Goal: Task Accomplishment & Management: Complete application form

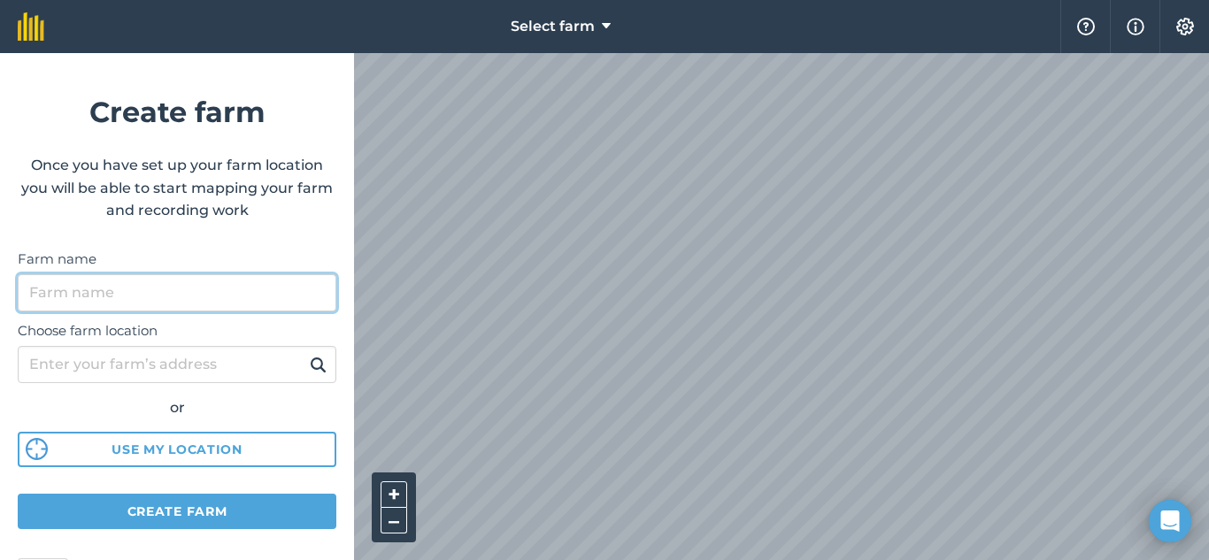
click at [313, 293] on input "Farm name" at bounding box center [177, 292] width 319 height 37
type input "[GEOGRAPHIC_DATA]"
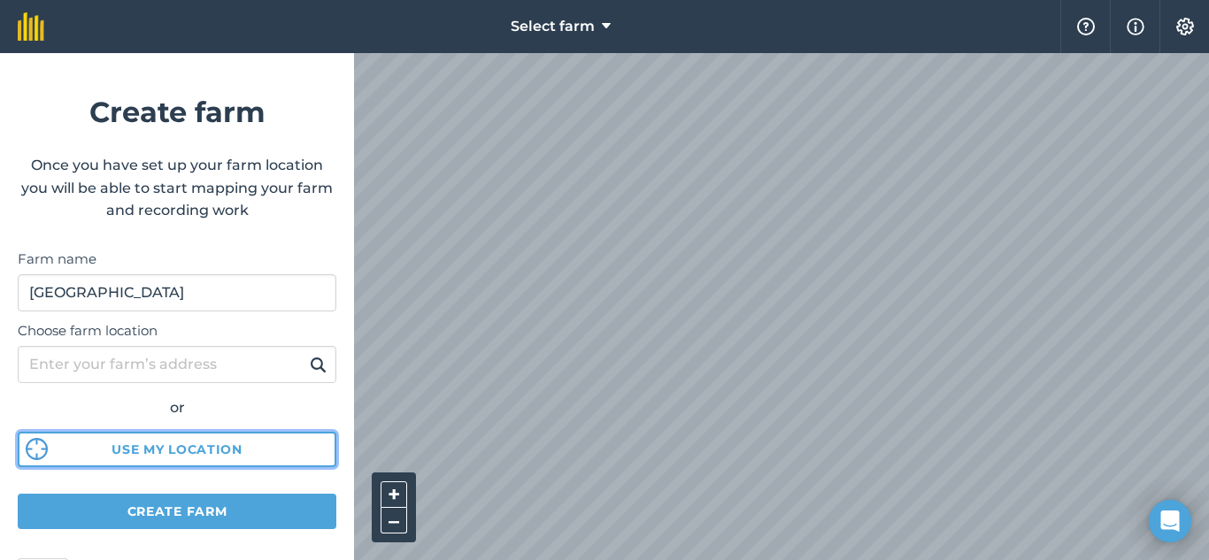
click at [212, 450] on button "Use my location" at bounding box center [177, 449] width 319 height 35
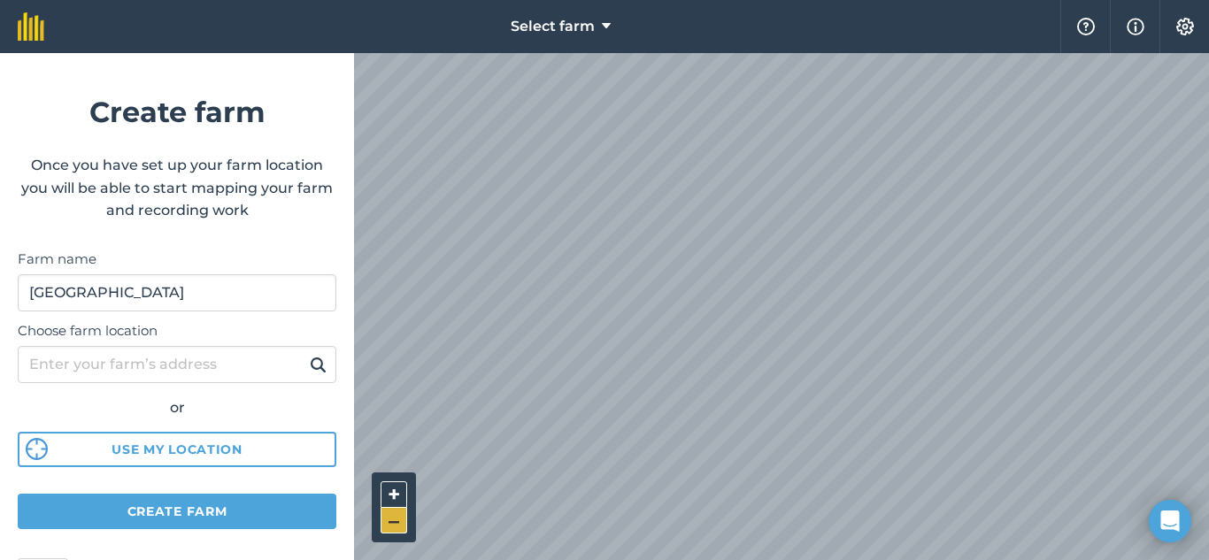
click at [396, 526] on button "–" at bounding box center [394, 521] width 27 height 26
click at [396, 525] on button "–" at bounding box center [394, 521] width 27 height 26
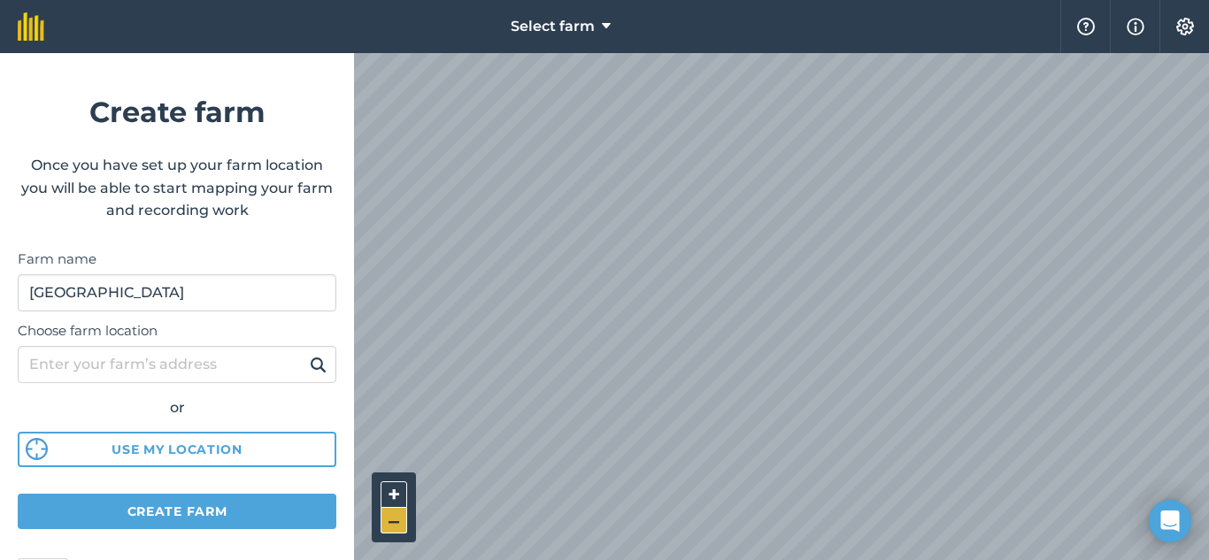
click at [395, 512] on button "–" at bounding box center [394, 521] width 27 height 26
click at [394, 517] on button "–" at bounding box center [394, 521] width 27 height 26
click at [393, 519] on button "–" at bounding box center [394, 521] width 27 height 26
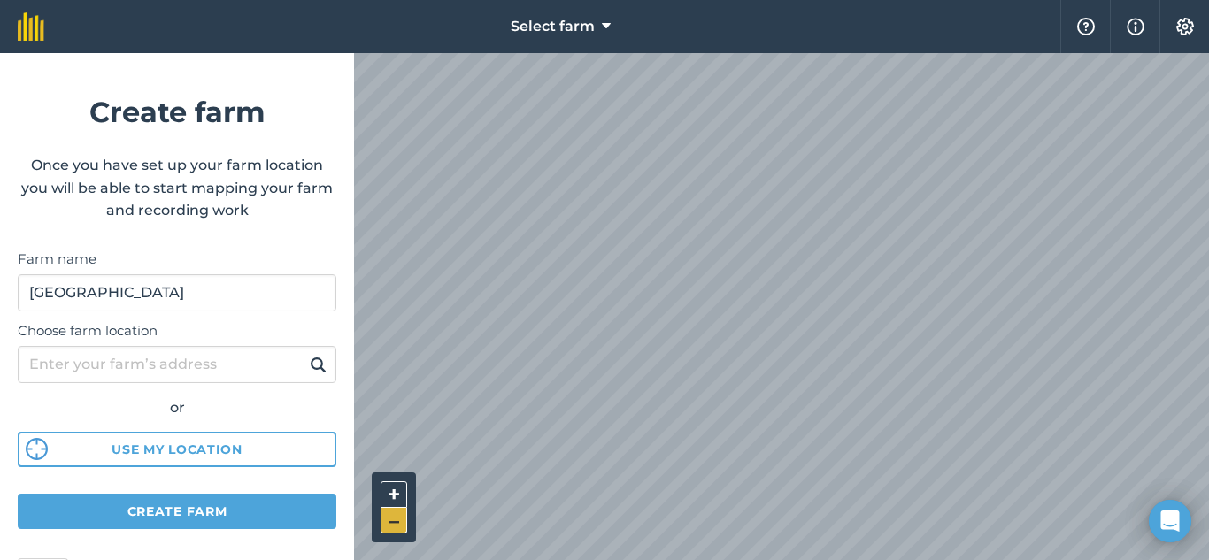
click at [393, 520] on button "–" at bounding box center [394, 521] width 27 height 26
click at [395, 499] on button "+" at bounding box center [394, 494] width 27 height 27
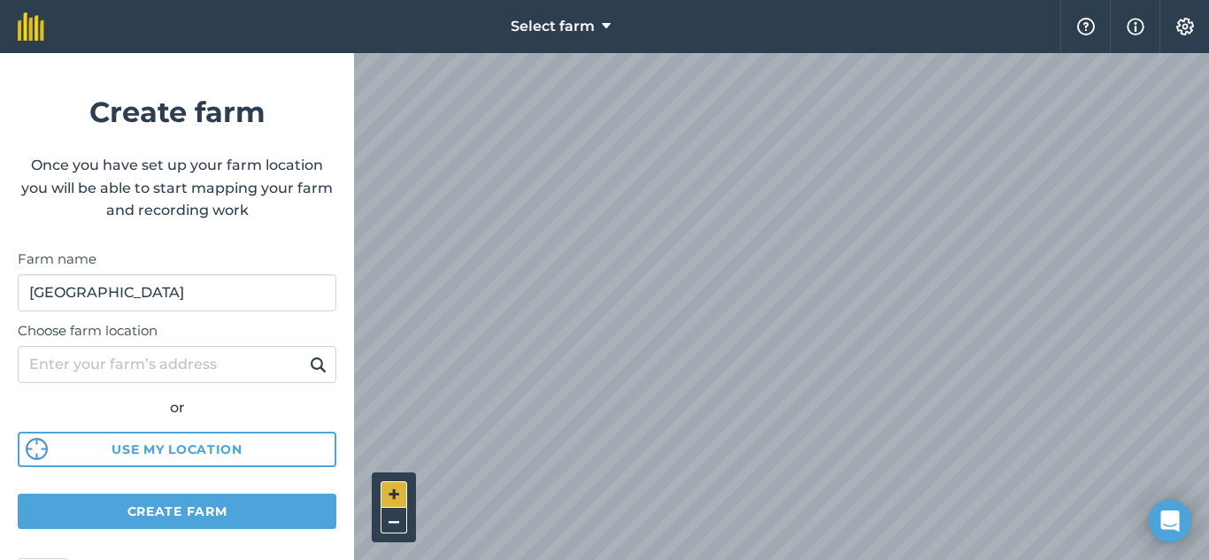
click at [395, 499] on button "+" at bounding box center [394, 494] width 27 height 27
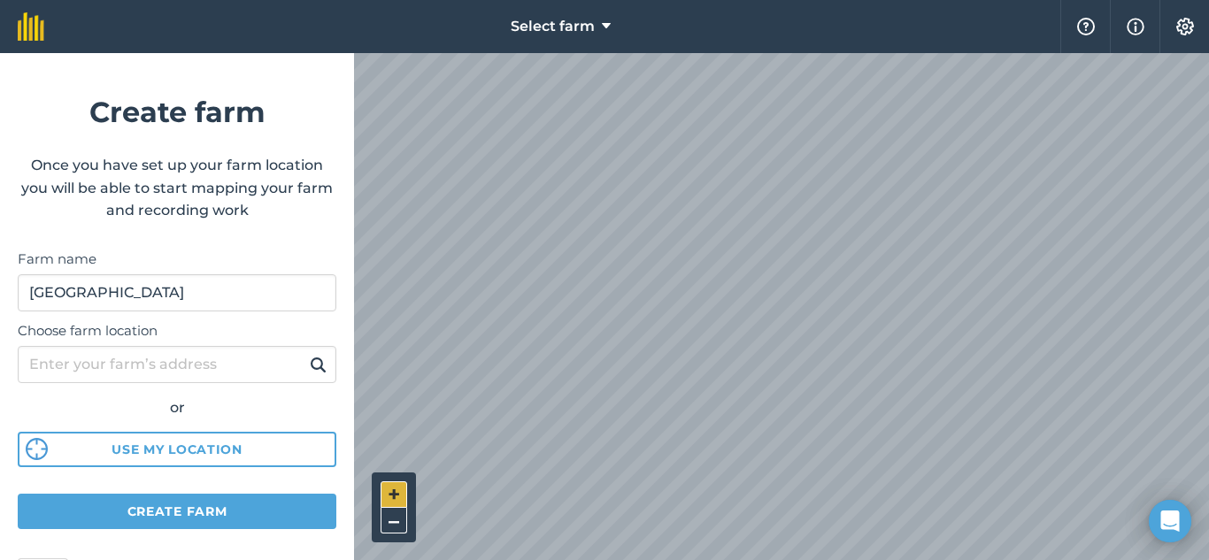
click at [395, 499] on button "+" at bounding box center [394, 494] width 27 height 27
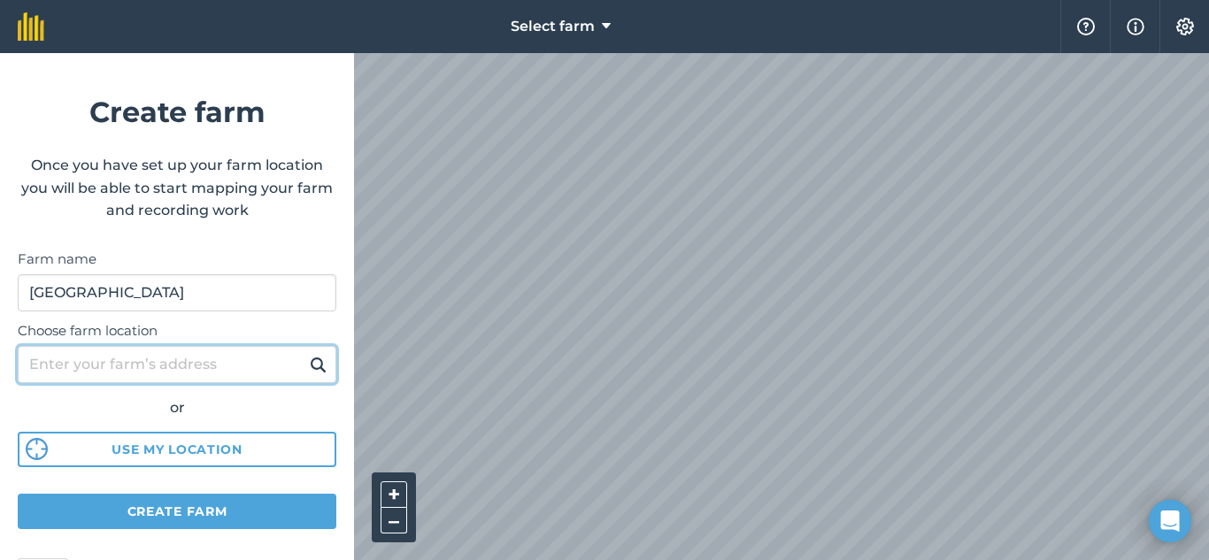
click at [118, 365] on input "Choose farm location" at bounding box center [177, 364] width 319 height 37
type input "balmoral, witbank"
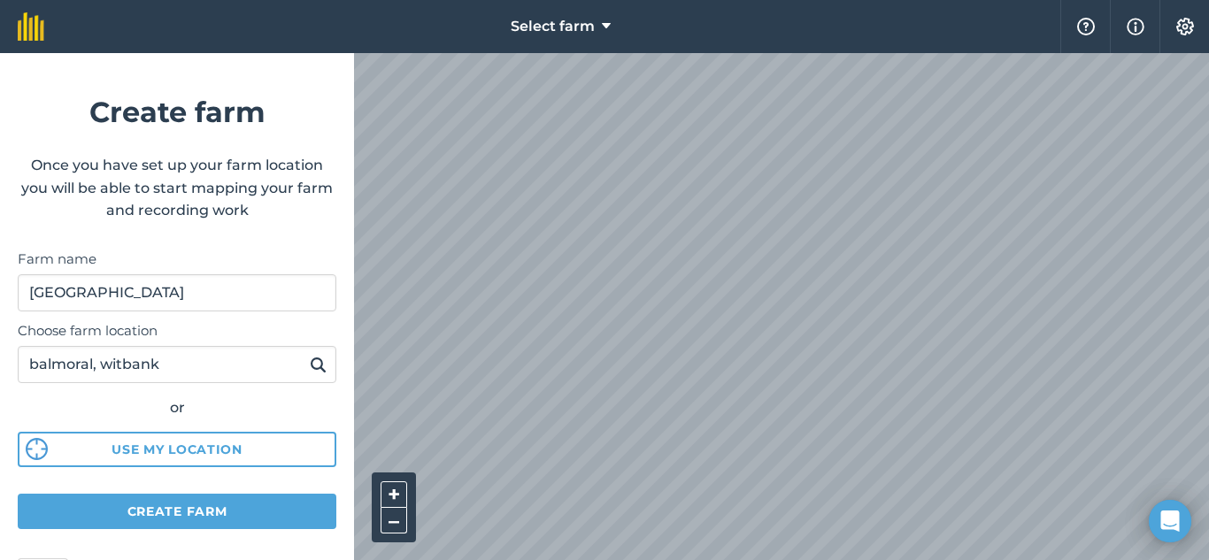
click at [310, 369] on img at bounding box center [318, 364] width 17 height 21
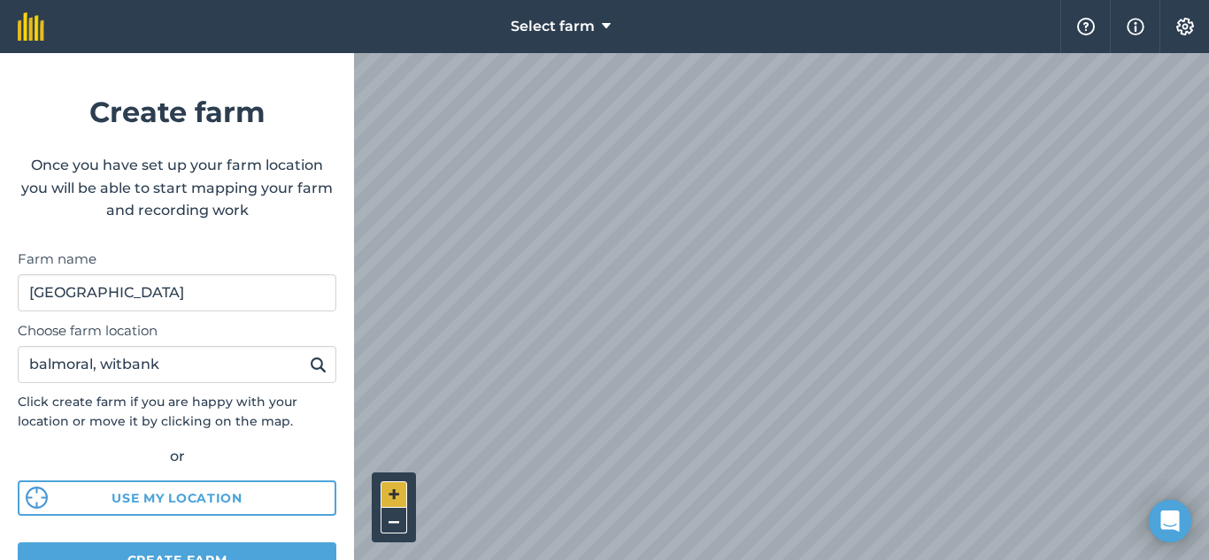
click at [400, 481] on button "+" at bounding box center [394, 494] width 27 height 27
click at [403, 526] on button "–" at bounding box center [394, 521] width 27 height 26
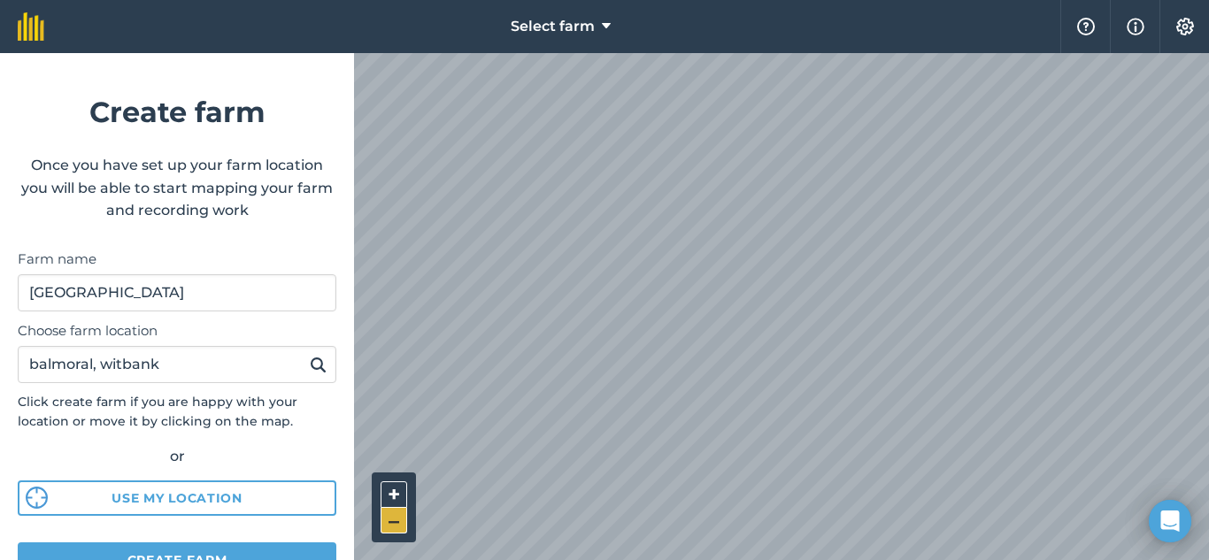
click at [403, 526] on button "–" at bounding box center [394, 521] width 27 height 26
click at [404, 526] on button "–" at bounding box center [394, 521] width 27 height 26
click at [452, 559] on html "Select farm Help Info Settings Create farm Once you have set up your farm locat…" at bounding box center [604, 280] width 1209 height 560
click at [398, 527] on button "–" at bounding box center [394, 521] width 27 height 26
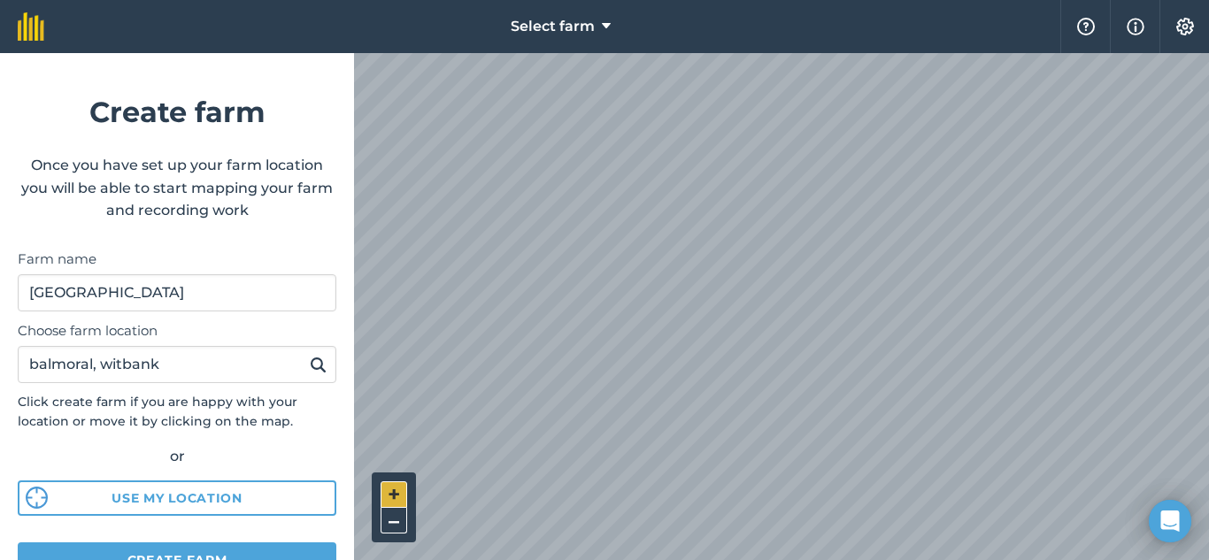
click at [387, 486] on button "+" at bounding box center [394, 494] width 27 height 27
click at [388, 484] on button "+" at bounding box center [394, 494] width 27 height 27
click at [391, 480] on div "+ –" at bounding box center [394, 508] width 44 height 70
click at [392, 486] on div "+ –" at bounding box center [394, 508] width 44 height 70
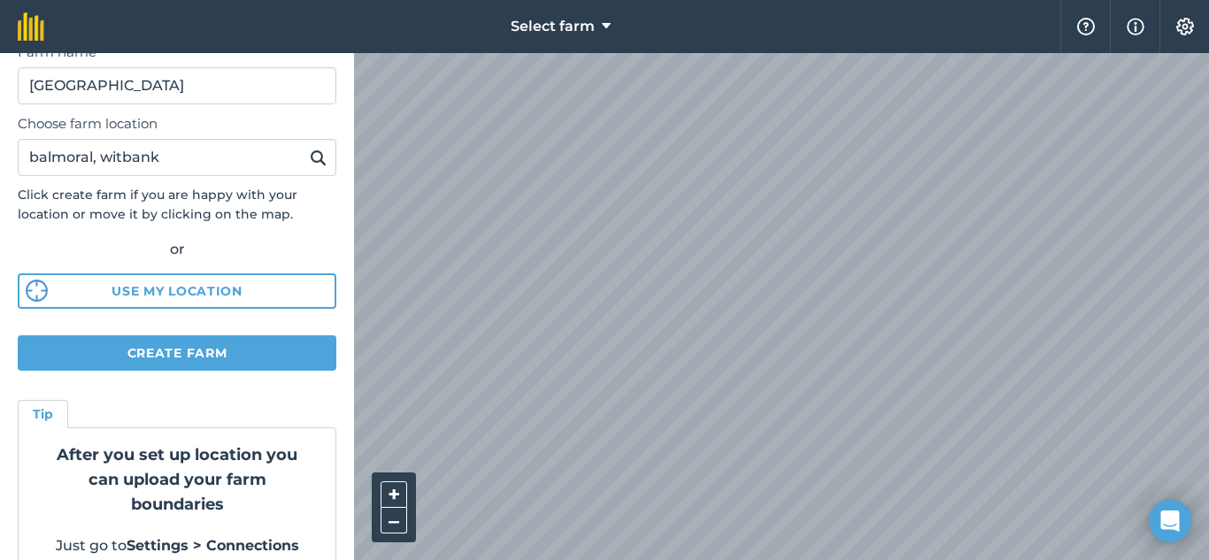
scroll to position [236, 0]
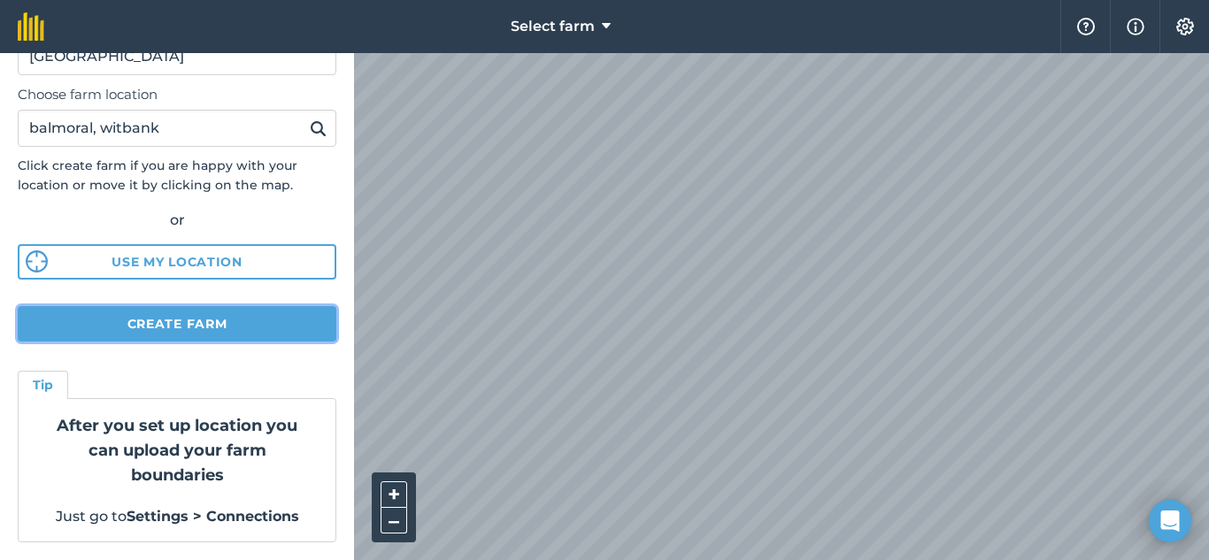
click at [273, 322] on button "Create farm" at bounding box center [177, 323] width 319 height 35
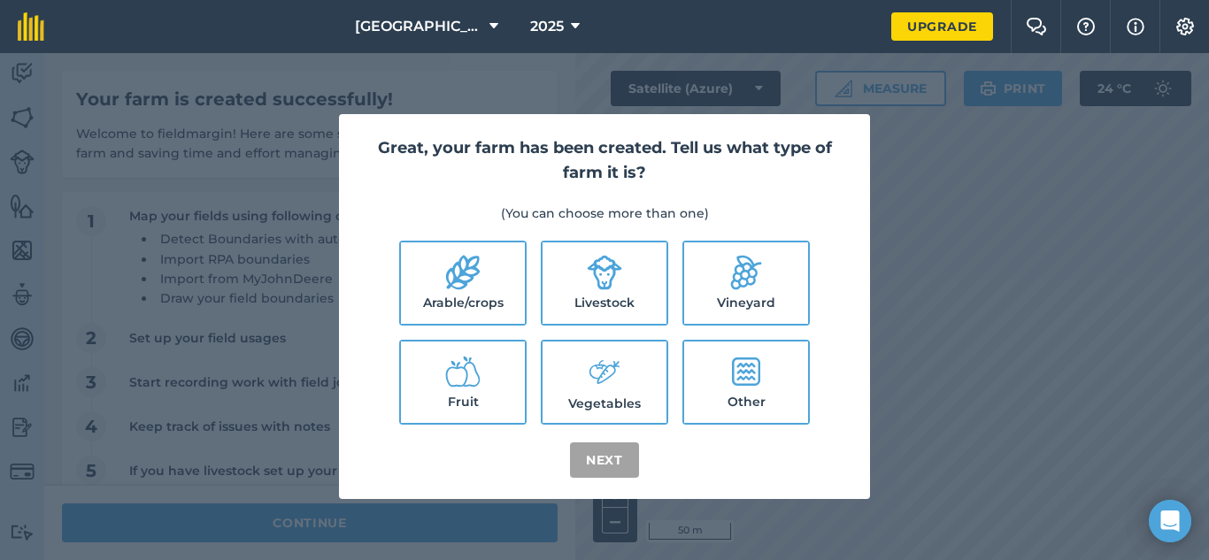
click at [607, 282] on icon at bounding box center [605, 273] width 35 height 35
checkbox input "true"
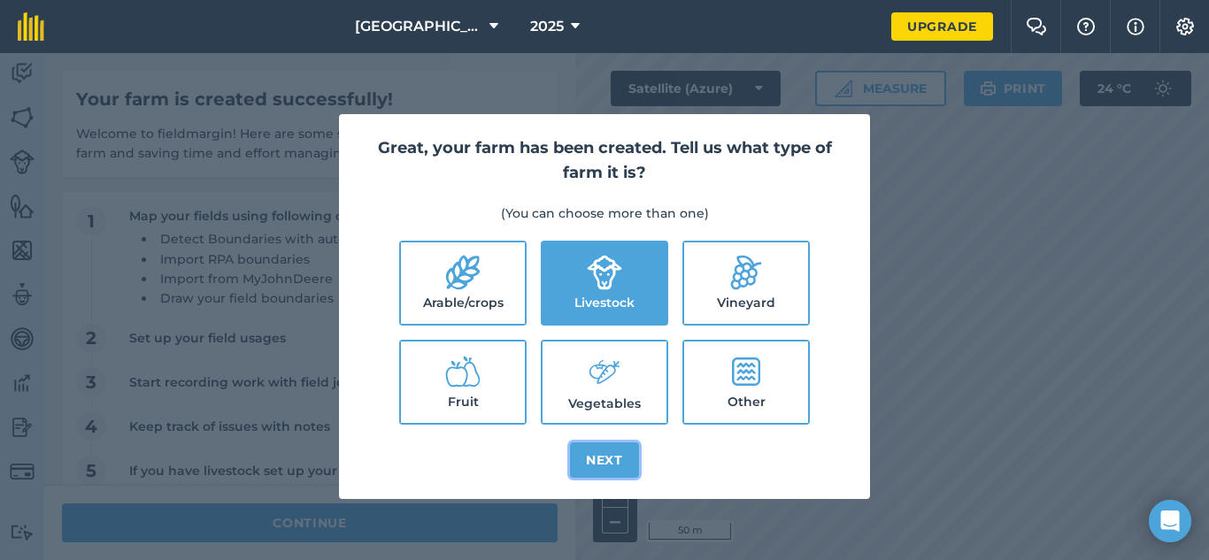
click at [602, 462] on button "Next" at bounding box center [604, 459] width 69 height 35
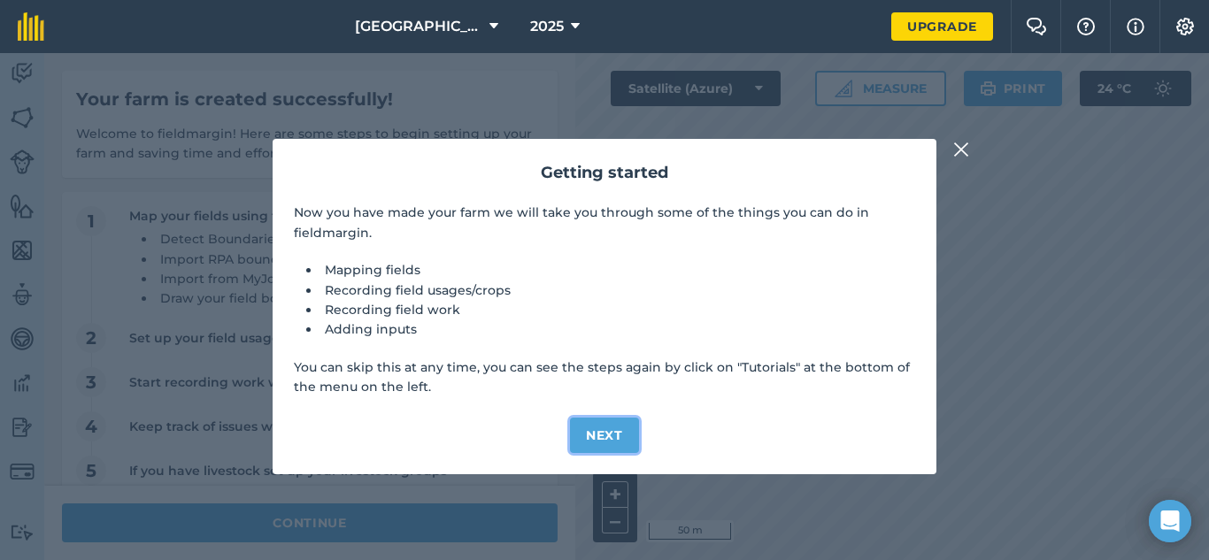
click at [614, 429] on button "Next" at bounding box center [604, 435] width 69 height 35
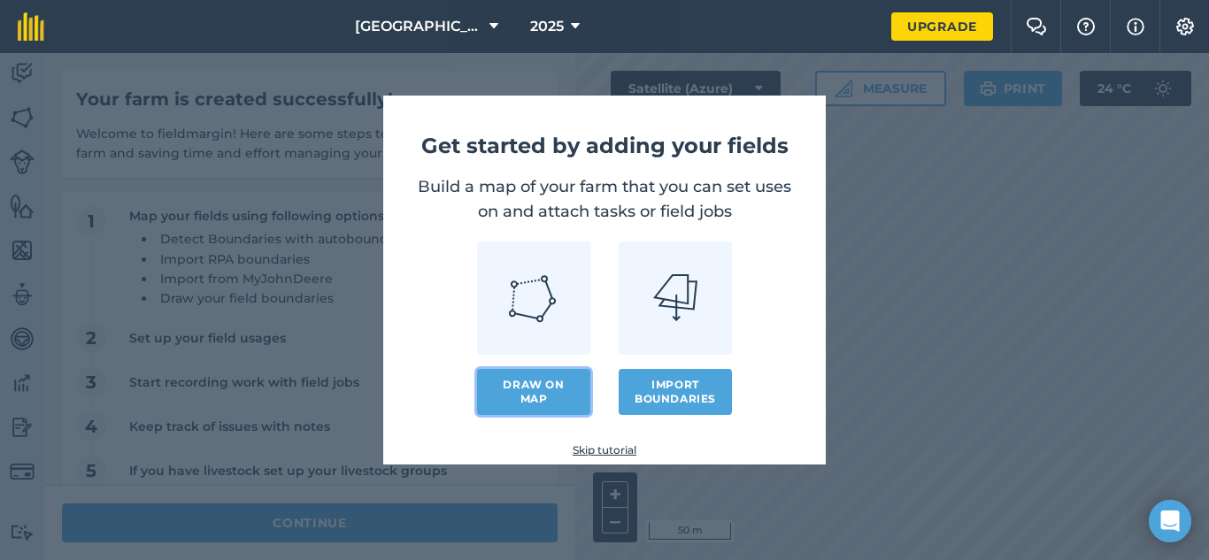
click at [550, 395] on link "Draw on map" at bounding box center [533, 392] width 113 height 46
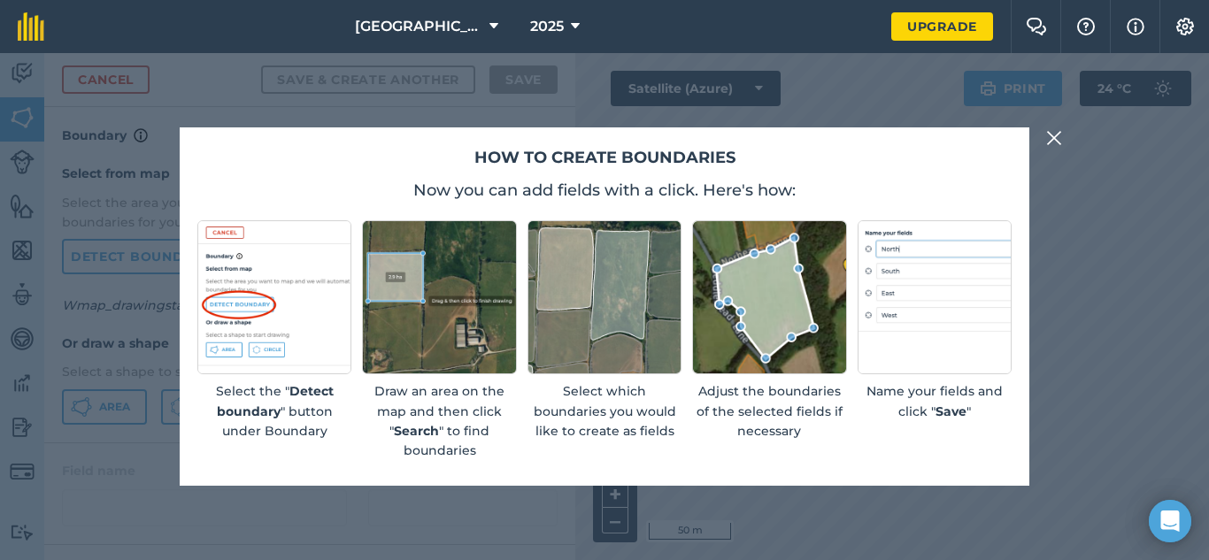
click at [1056, 133] on img at bounding box center [1054, 137] width 16 height 21
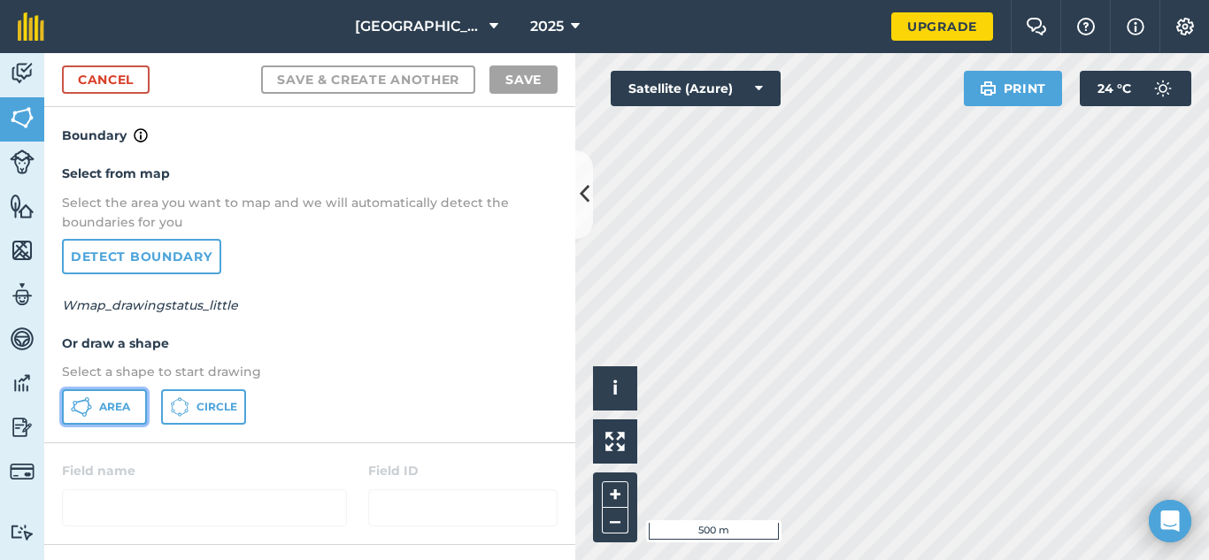
click at [118, 407] on span "Area" at bounding box center [114, 407] width 31 height 14
click at [614, 444] on img at bounding box center [614, 441] width 19 height 19
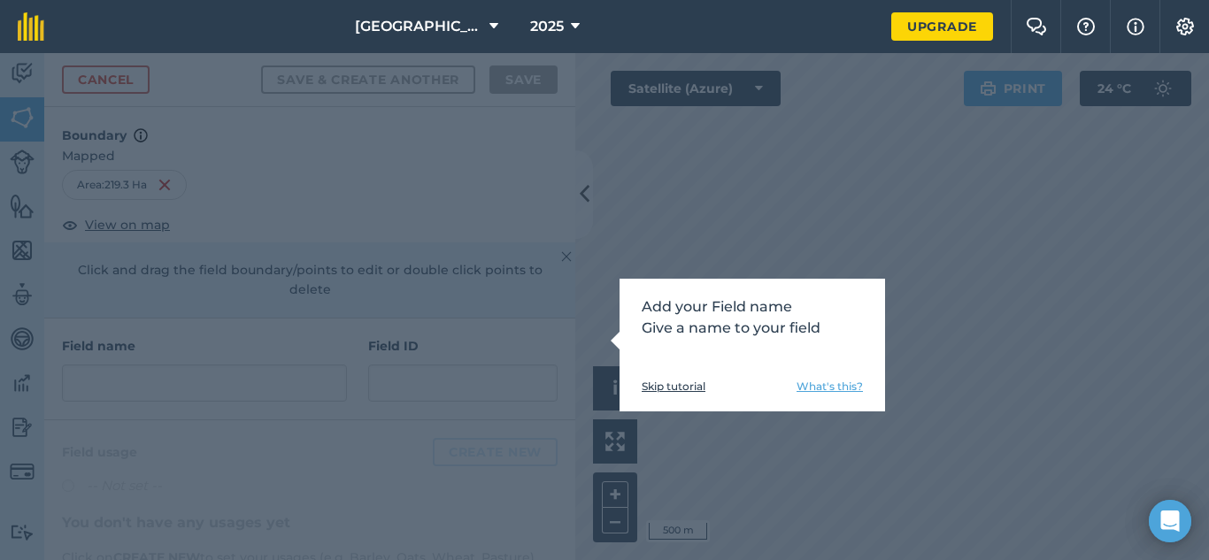
click at [688, 388] on link "Skip tutorial" at bounding box center [674, 387] width 64 height 14
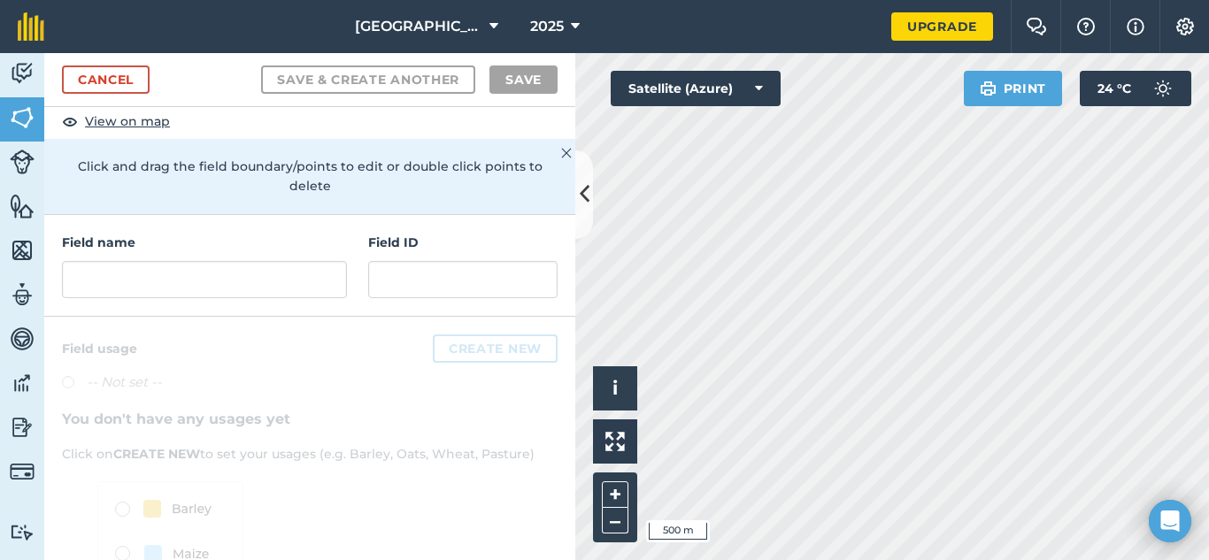
scroll to position [88, 0]
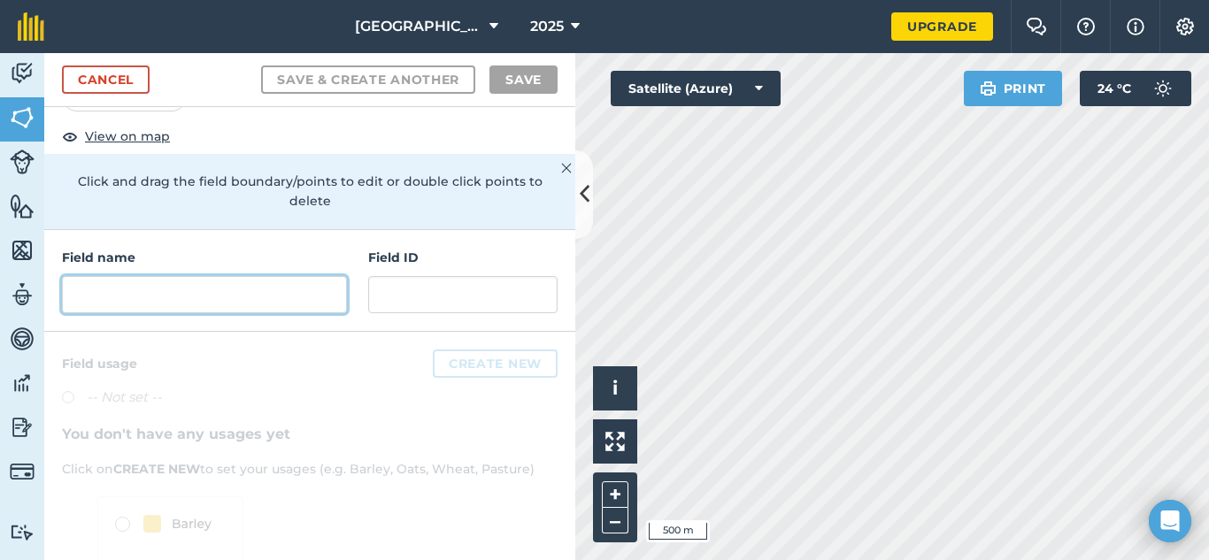
click at [188, 296] on input "text" at bounding box center [204, 294] width 285 height 37
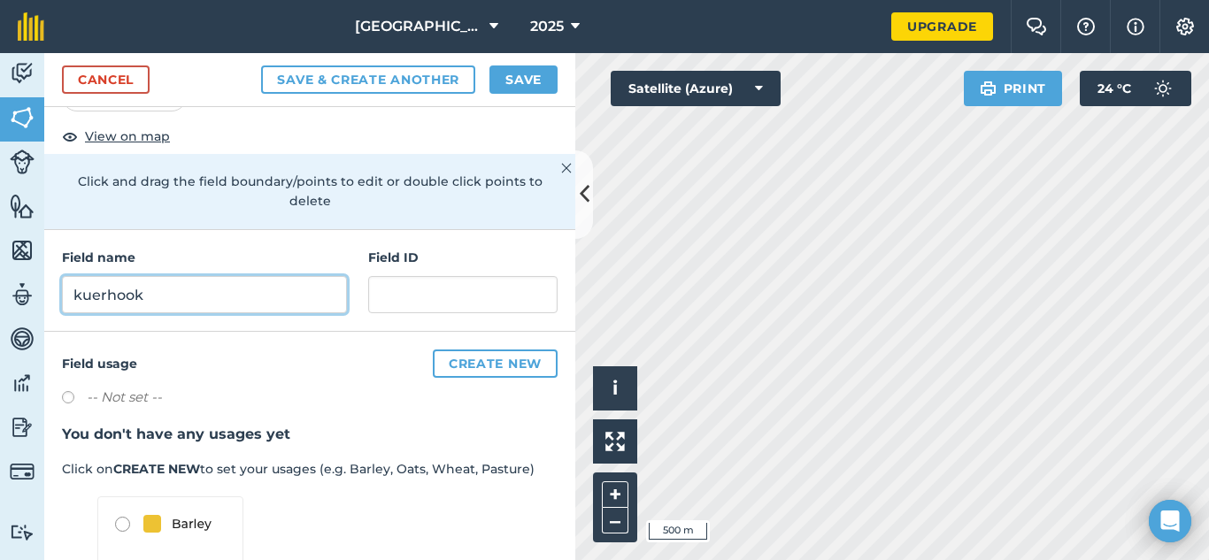
type input "kuerhook"
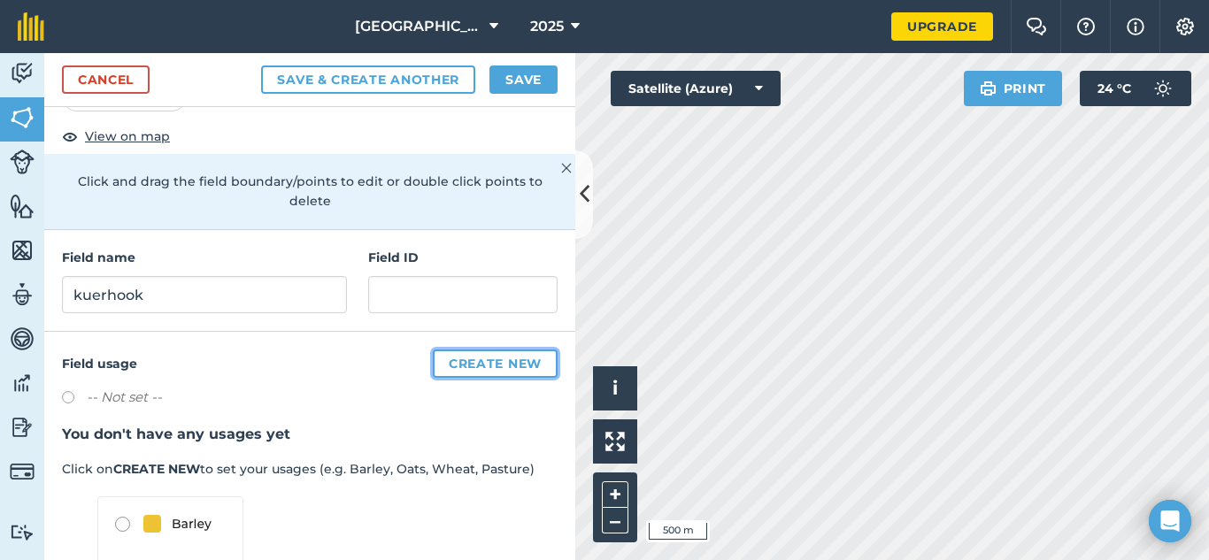
click at [476, 361] on button "Create new" at bounding box center [495, 364] width 125 height 28
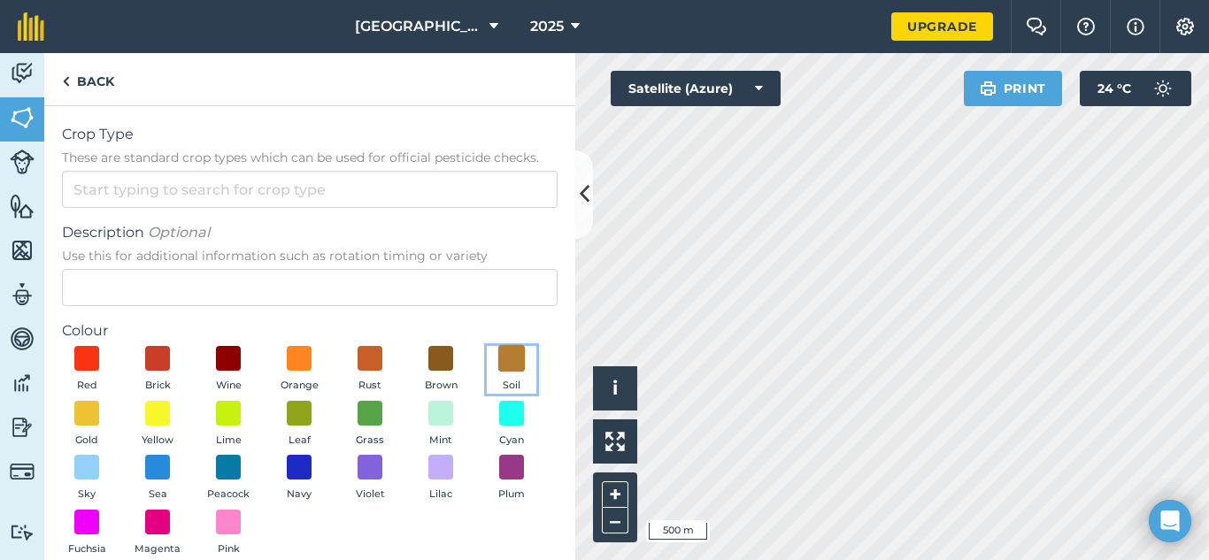
click at [498, 373] on span at bounding box center [511, 358] width 27 height 27
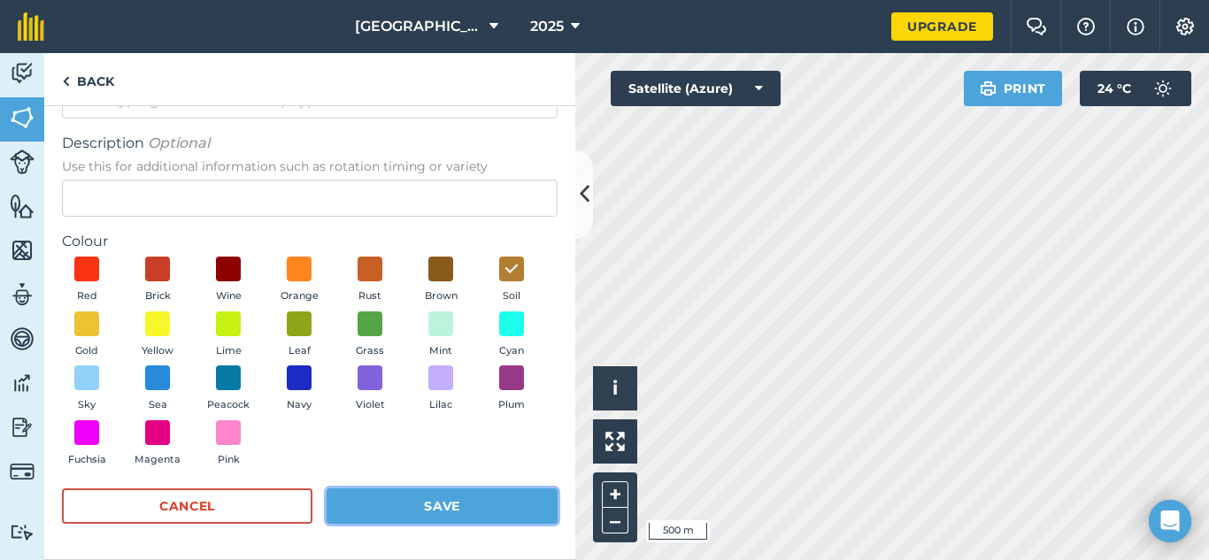
click at [439, 500] on button "Save" at bounding box center [442, 505] width 231 height 35
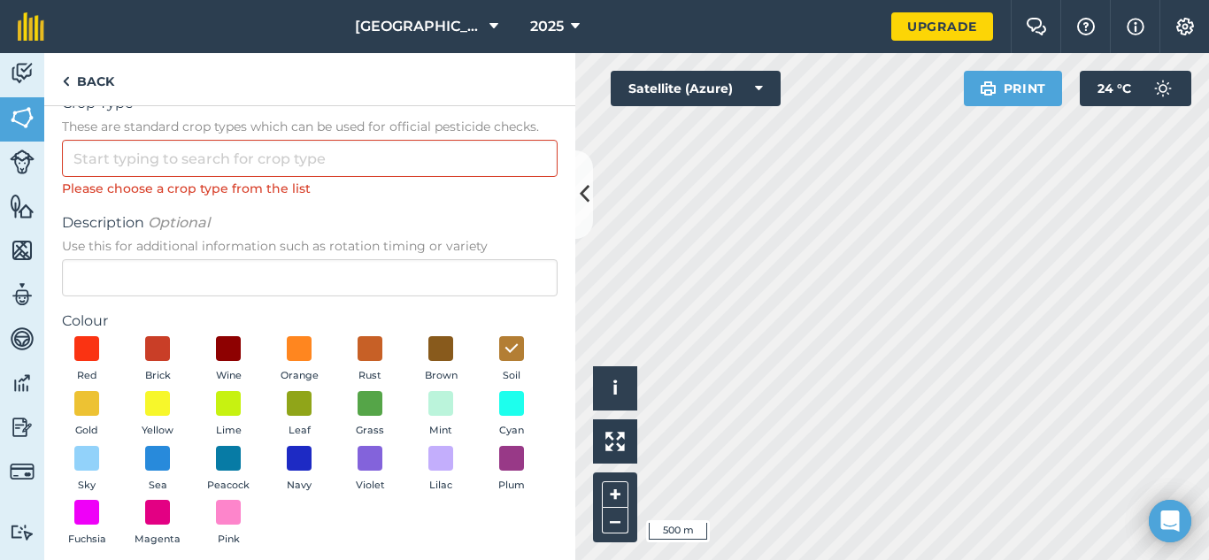
scroll to position [0, 0]
